Goal: Task Accomplishment & Management: Manage account settings

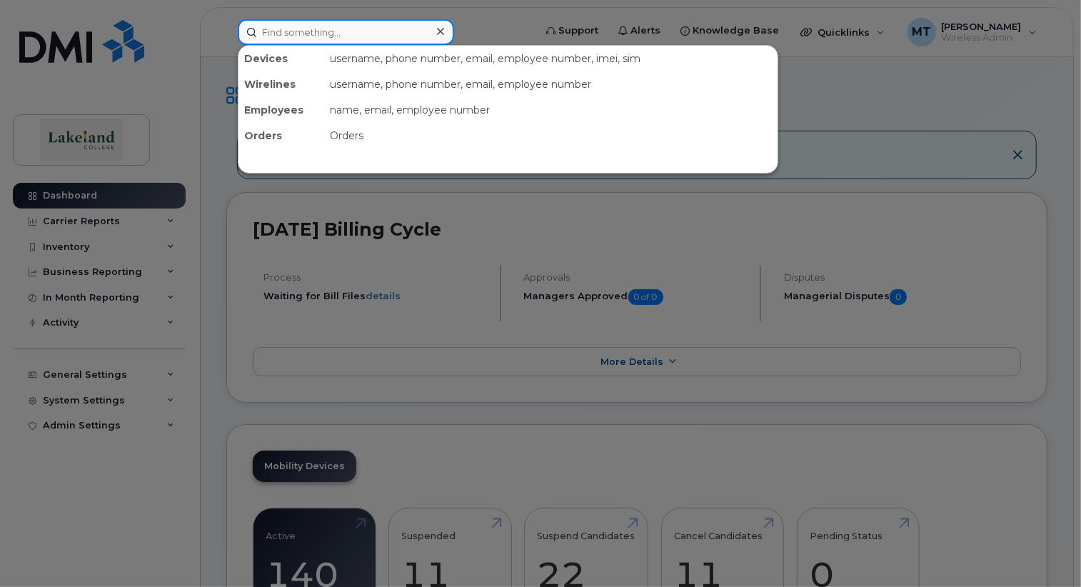
click at [281, 29] on input at bounding box center [346, 32] width 216 height 26
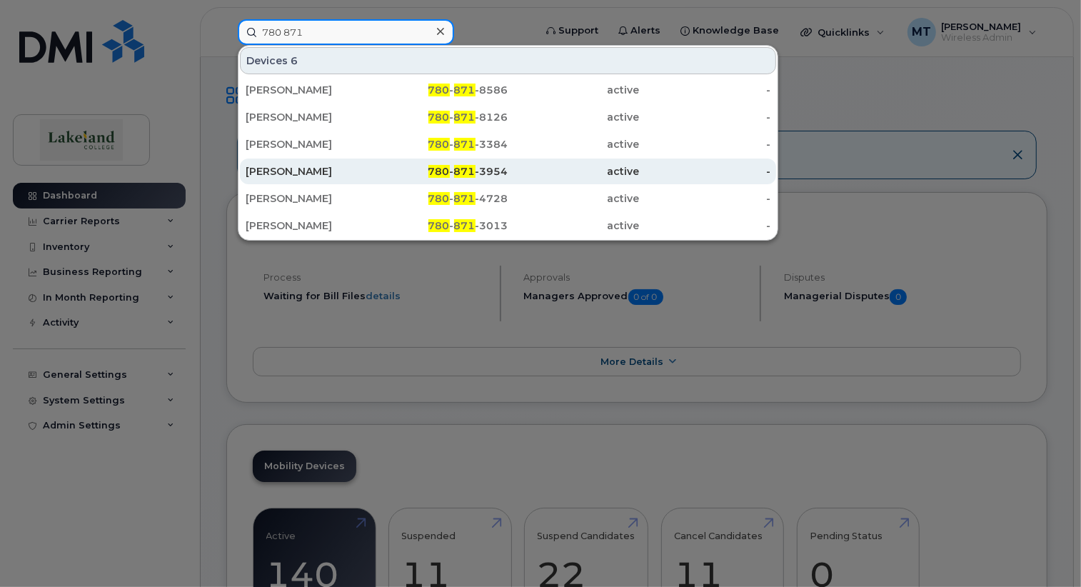
type input "780 871"
click at [270, 171] on div "Erica Leniczek" at bounding box center [311, 171] width 131 height 14
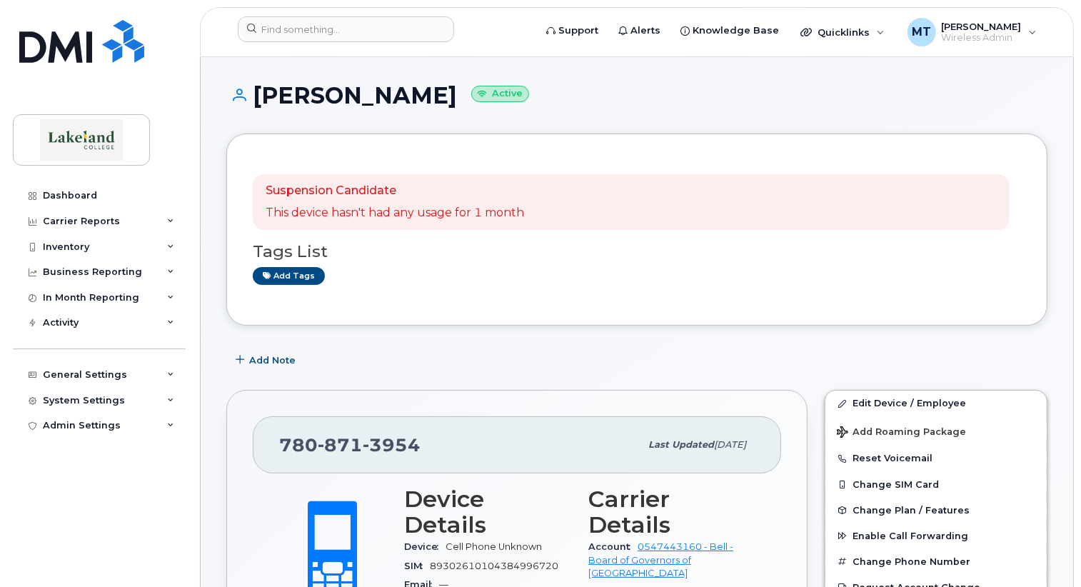
scroll to position [71, 0]
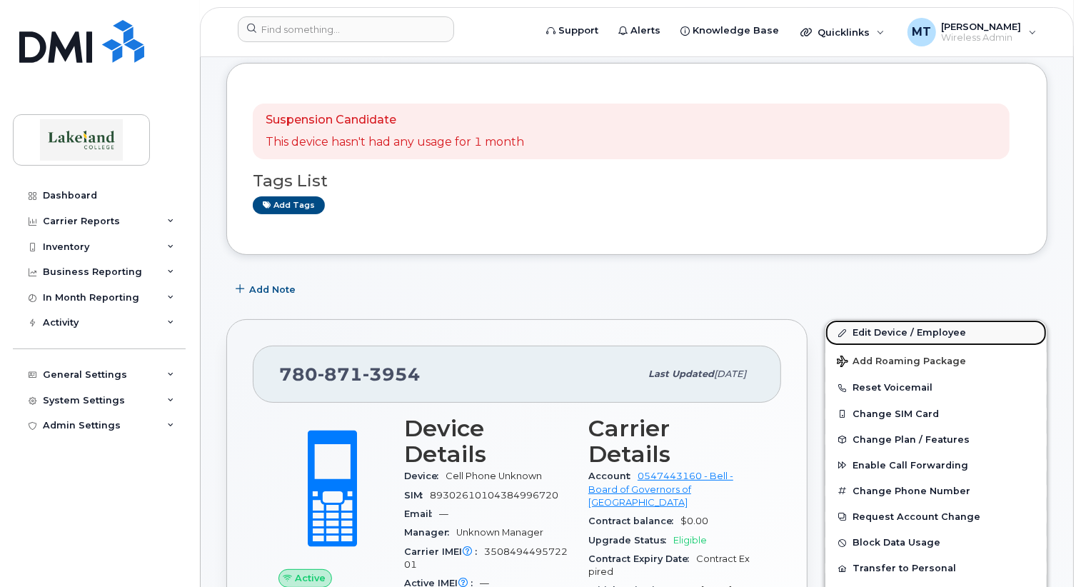
click at [908, 331] on link "Edit Device / Employee" at bounding box center [935, 333] width 221 height 26
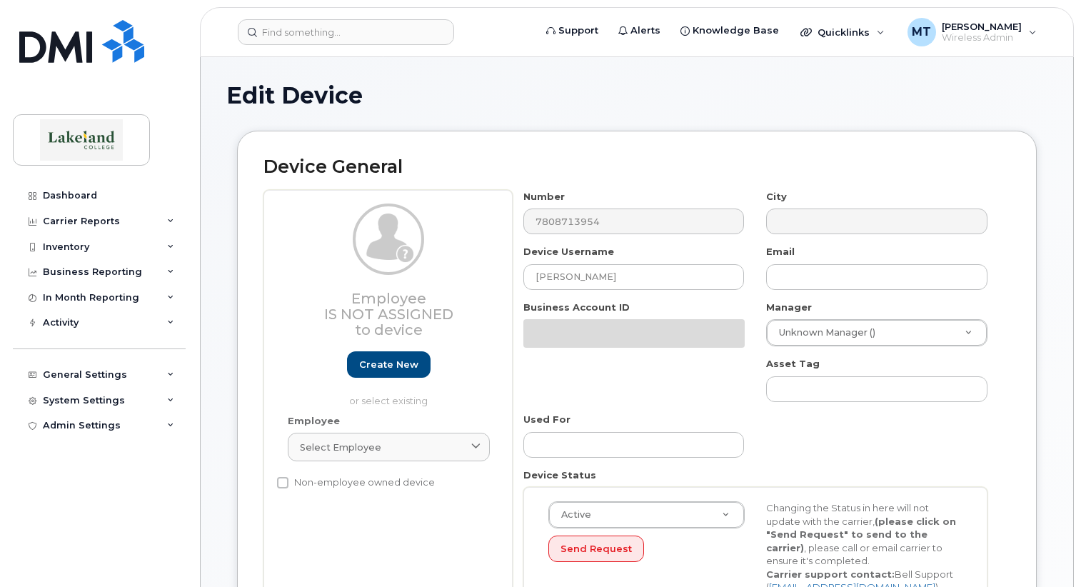
select select "5835196"
select select "5843618"
select select "5835257"
select select "5835269"
select select "5835289"
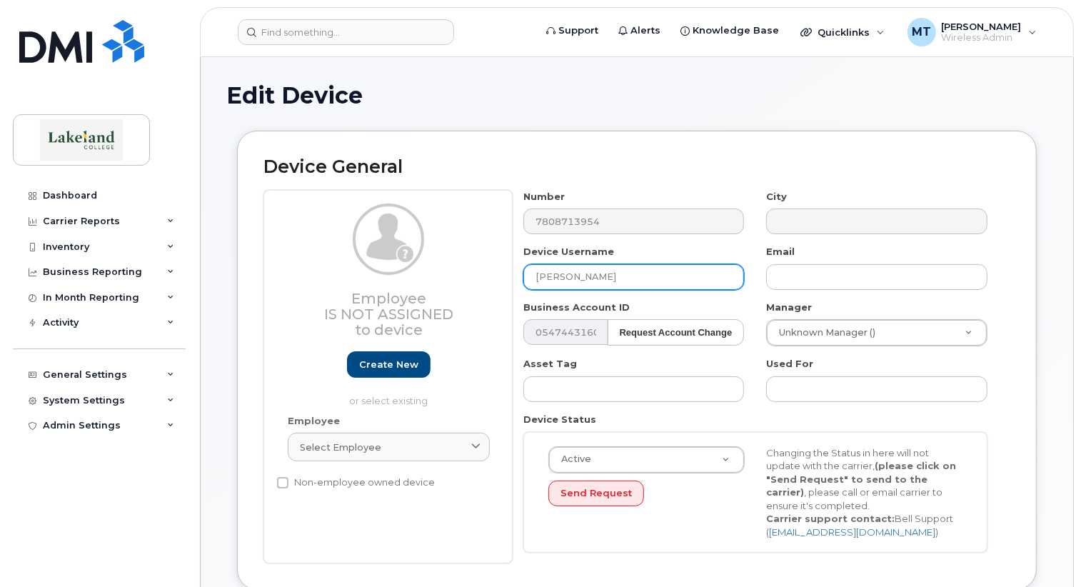
drag, startPoint x: 560, startPoint y: 274, endPoint x: 617, endPoint y: 276, distance: 57.1
click at [617, 276] on input "Erica Leniczek" at bounding box center [633, 277] width 221 height 26
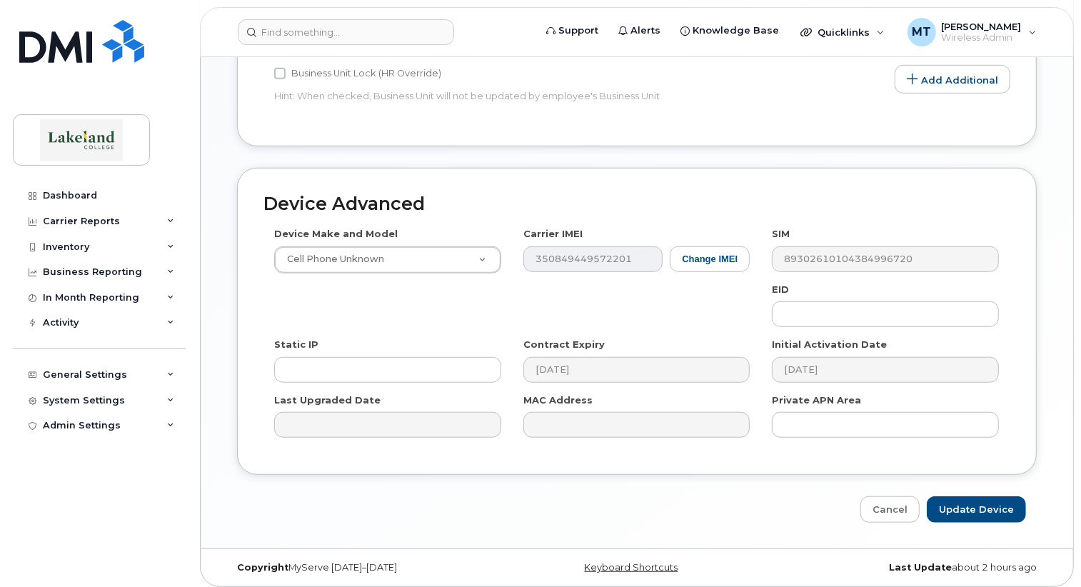
scroll to position [719, 0]
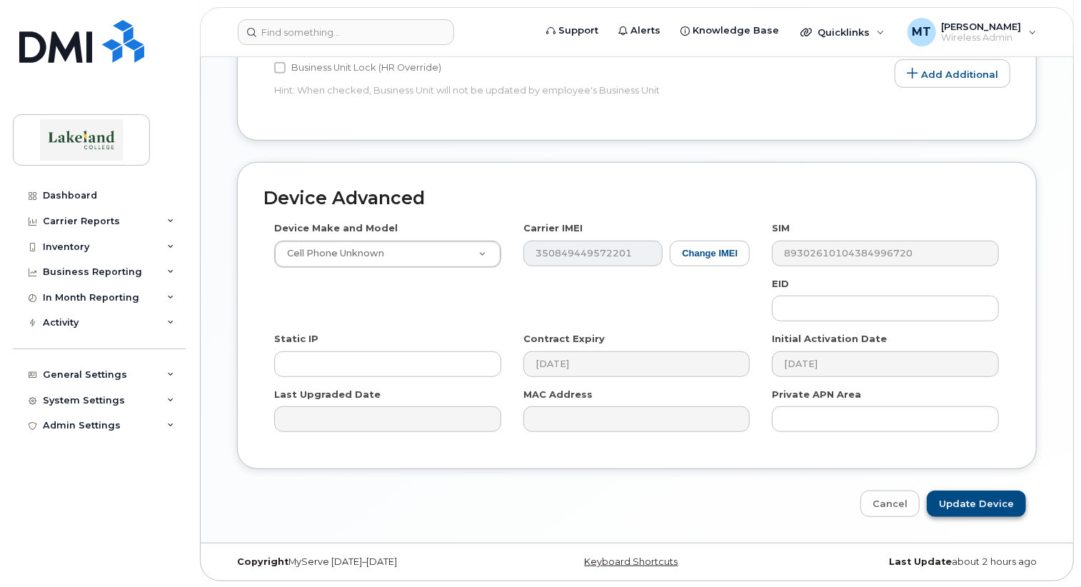
type input "[PERSON_NAME]"
click at [976, 500] on input "Update Device" at bounding box center [976, 503] width 99 height 26
type input "Saving..."
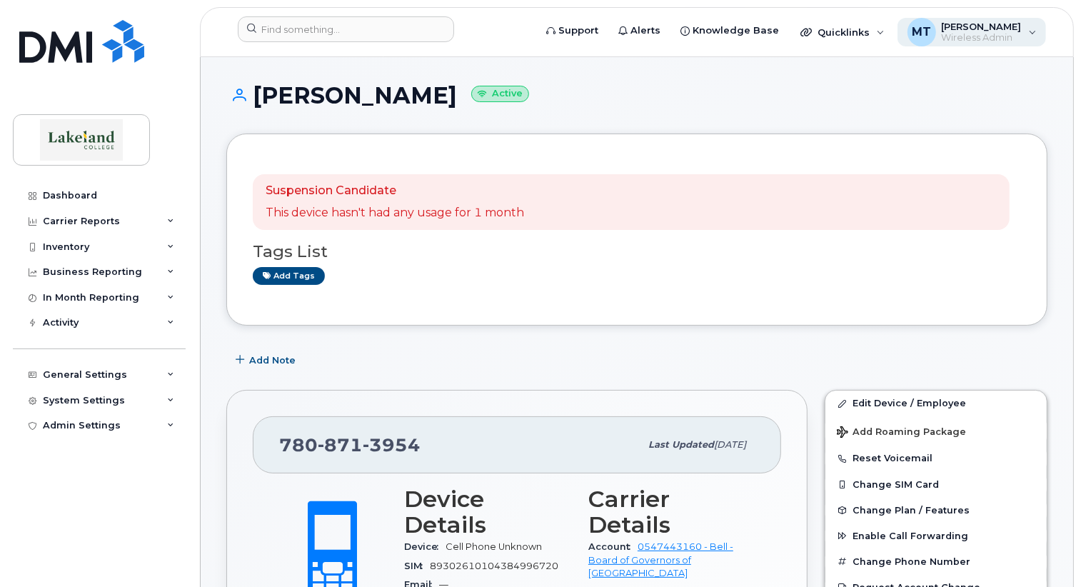
click at [947, 32] on span "Wireless Admin" at bounding box center [981, 37] width 80 height 11
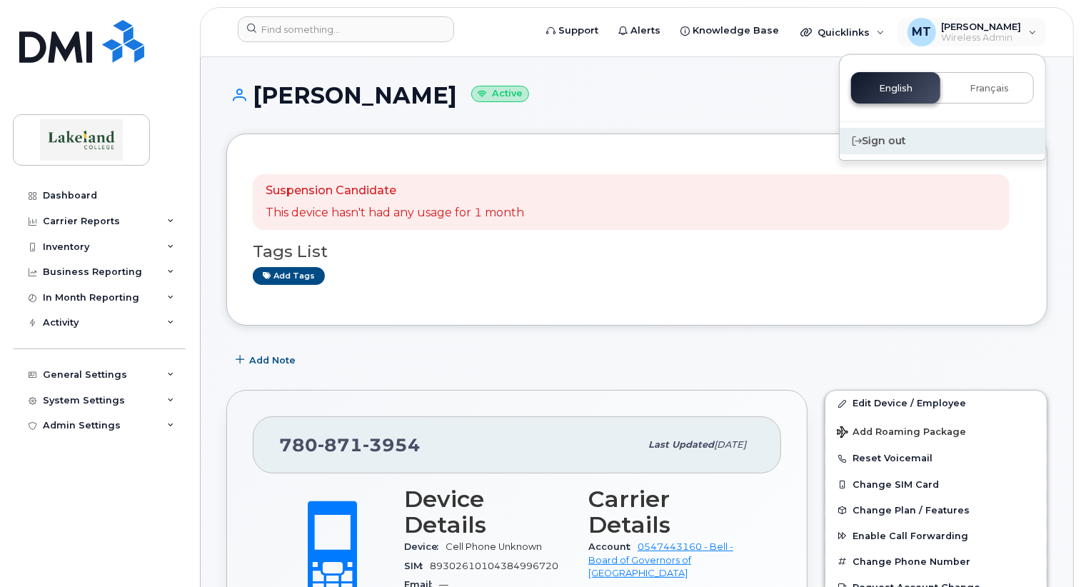
click at [877, 140] on div "Sign out" at bounding box center [942, 141] width 206 height 26
